Goal: Task Accomplishment & Management: Manage account settings

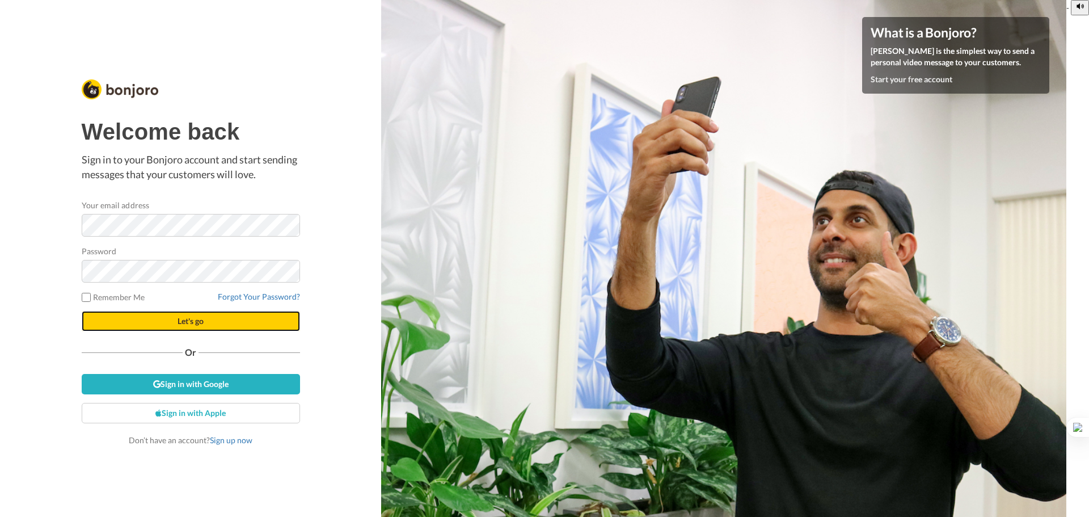
click at [189, 321] on span "Let's go" at bounding box center [191, 321] width 26 height 10
